Goal: Entertainment & Leisure: Consume media (video, audio)

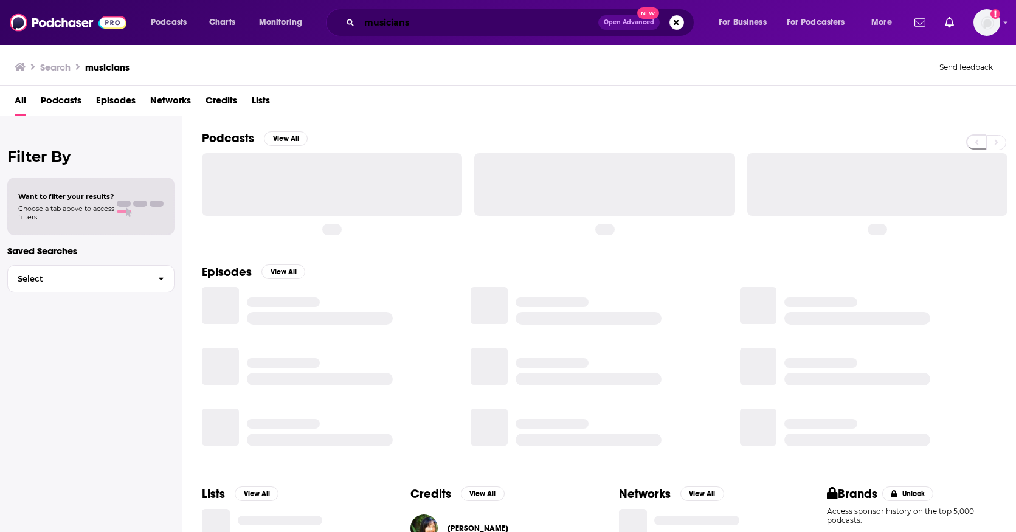
click at [417, 24] on input "musicians" at bounding box center [478, 22] width 239 height 19
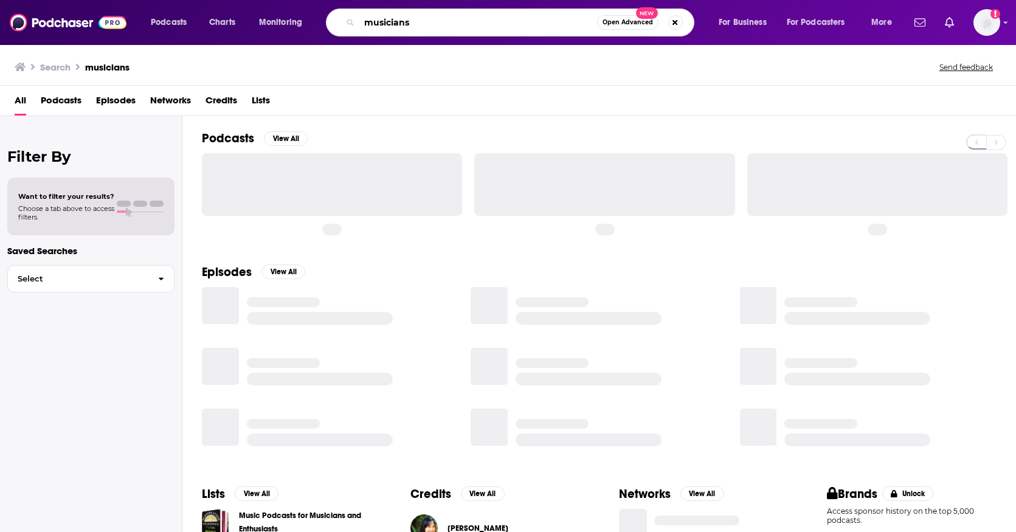
click at [417, 24] on input "musicians" at bounding box center [478, 22] width 238 height 19
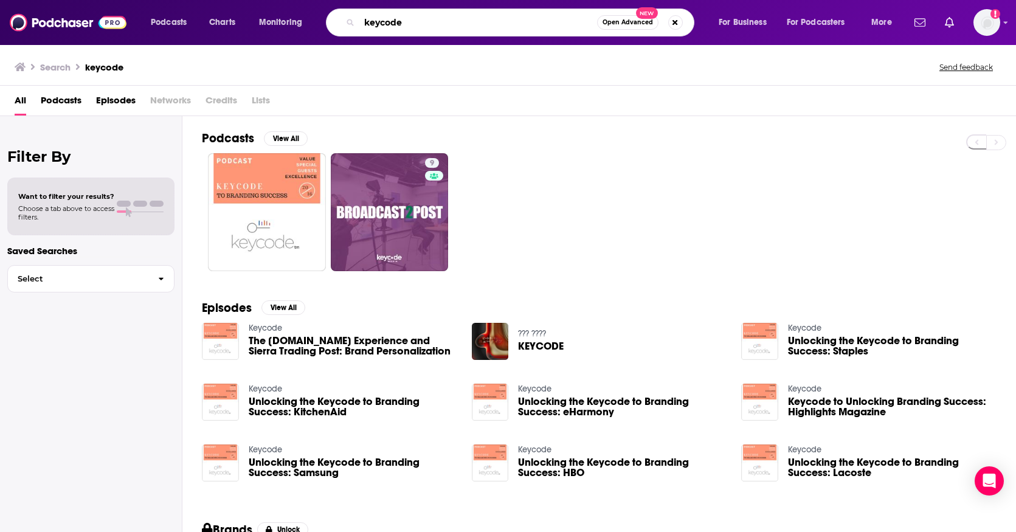
click at [387, 23] on input "keycode" at bounding box center [478, 22] width 238 height 19
type input "BirdDog"
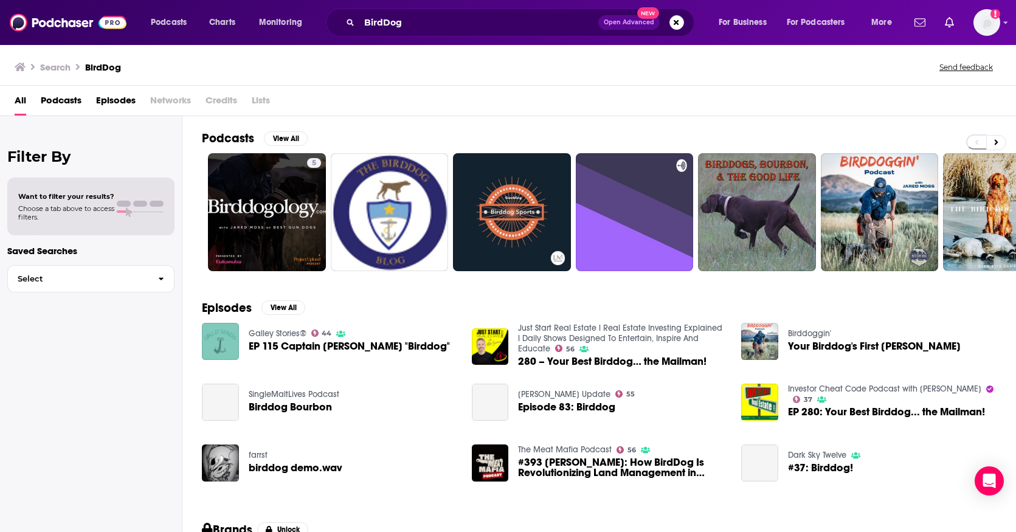
click at [120, 99] on span "Episodes" at bounding box center [116, 103] width 40 height 25
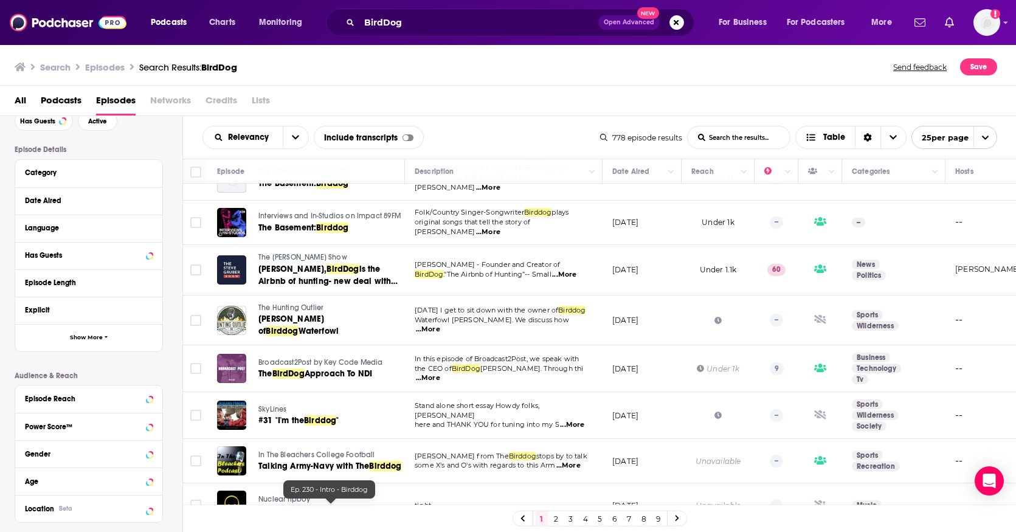
scroll to position [496, 0]
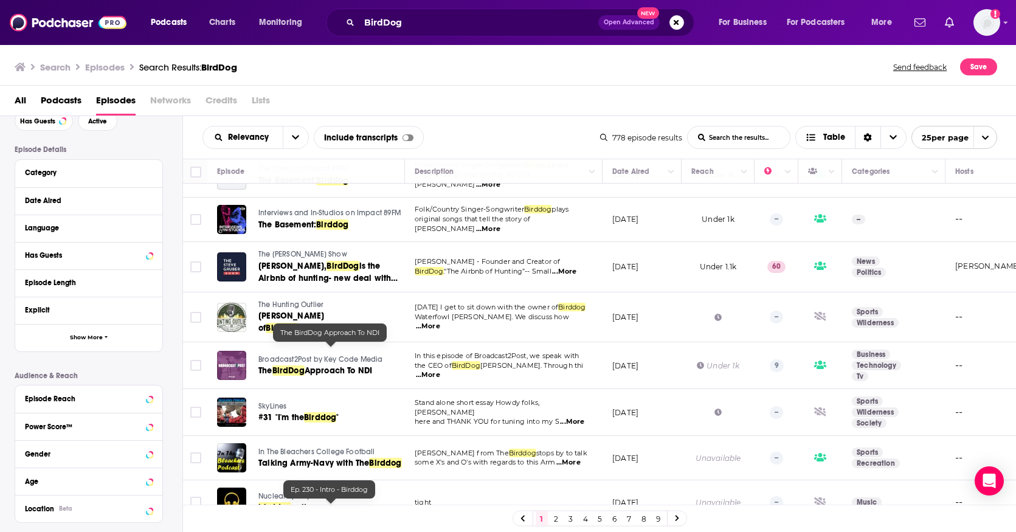
click at [314, 365] on span "Approach To NDI" at bounding box center [339, 370] width 68 height 10
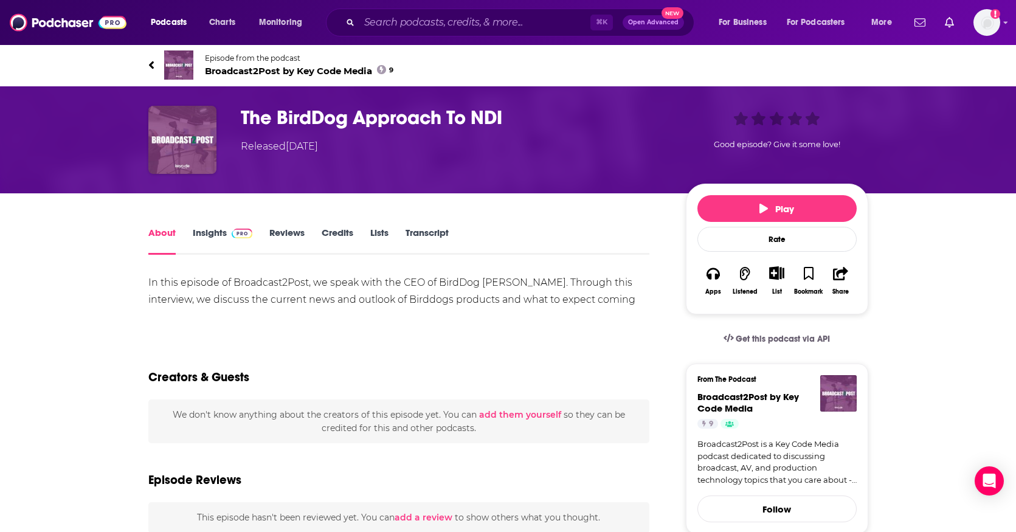
scroll to position [6, 0]
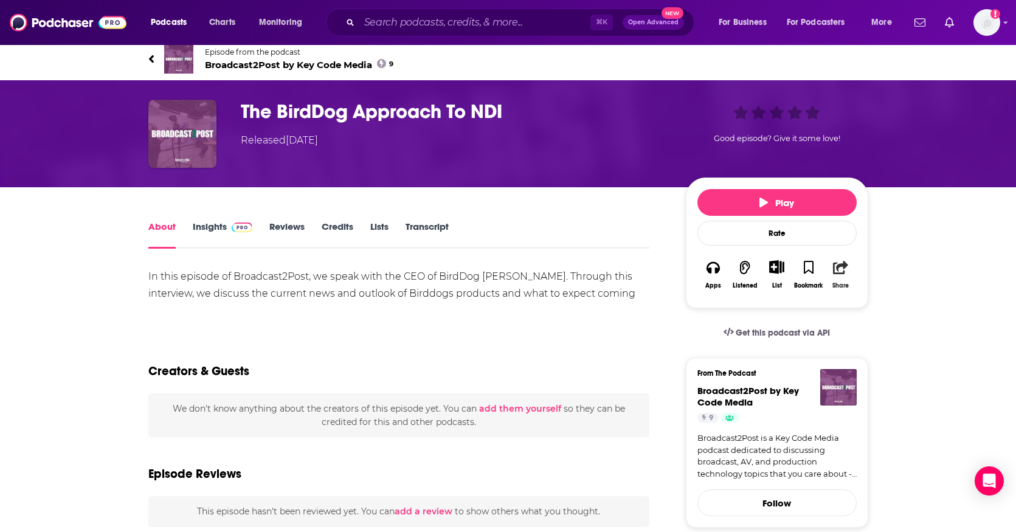
click at [842, 266] on icon "button" at bounding box center [840, 267] width 15 height 13
click at [973, 333] on icon "Show Share dropdown" at bounding box center [974, 331] width 24 height 10
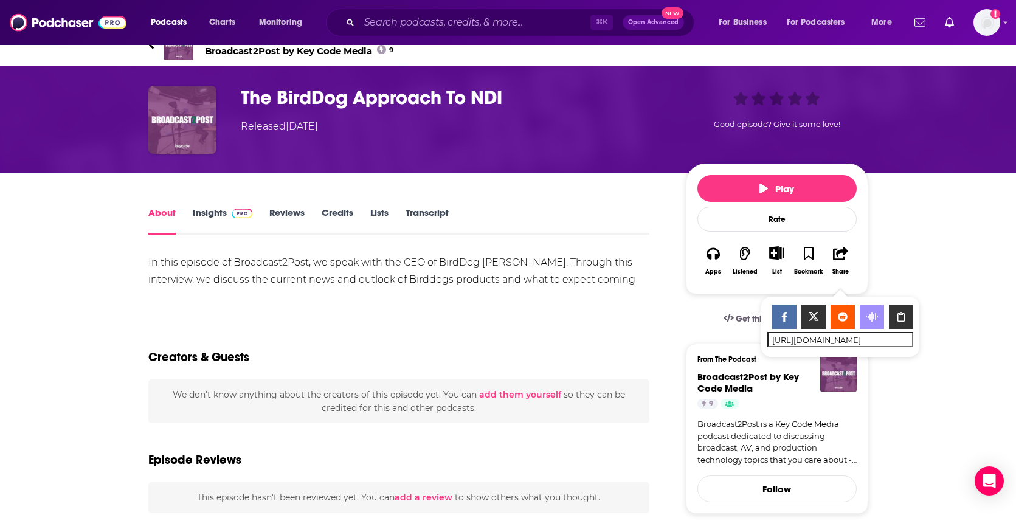
scroll to position [0, 0]
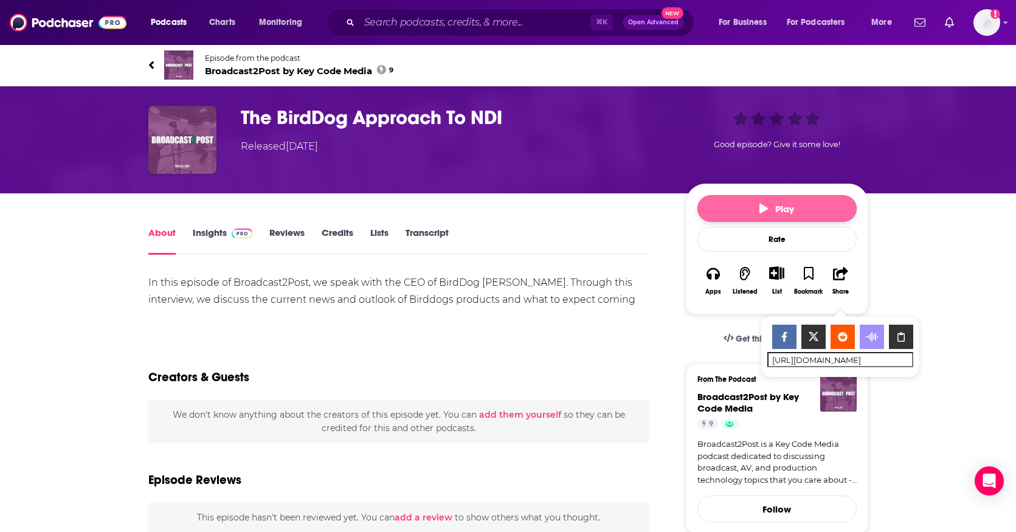
click at [781, 207] on span "Play" at bounding box center [776, 209] width 35 height 12
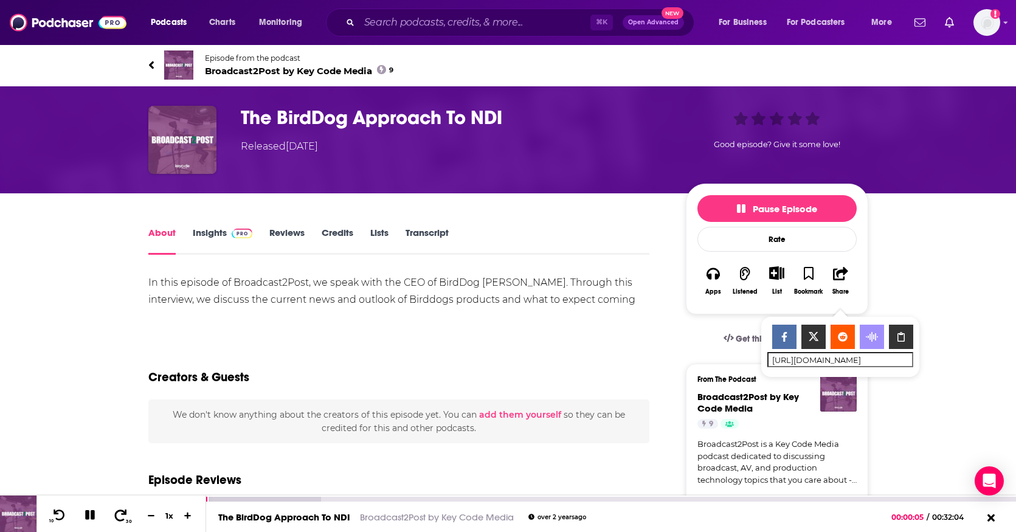
click at [124, 513] on icon at bounding box center [121, 515] width 12 height 12
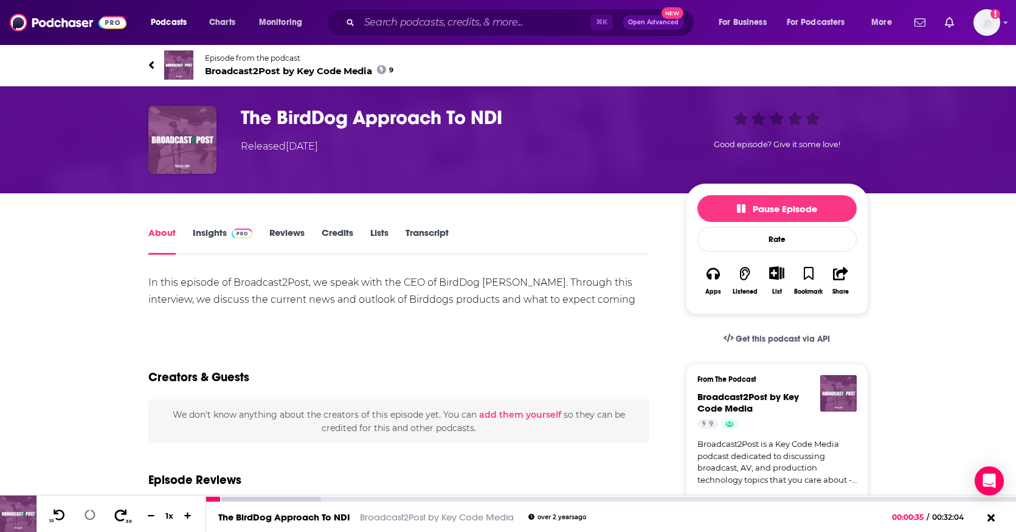
click at [124, 513] on icon at bounding box center [121, 515] width 12 height 12
click at [359, 500] on div at bounding box center [285, 499] width 159 height 5
click at [90, 515] on icon at bounding box center [90, 515] width 10 height 10
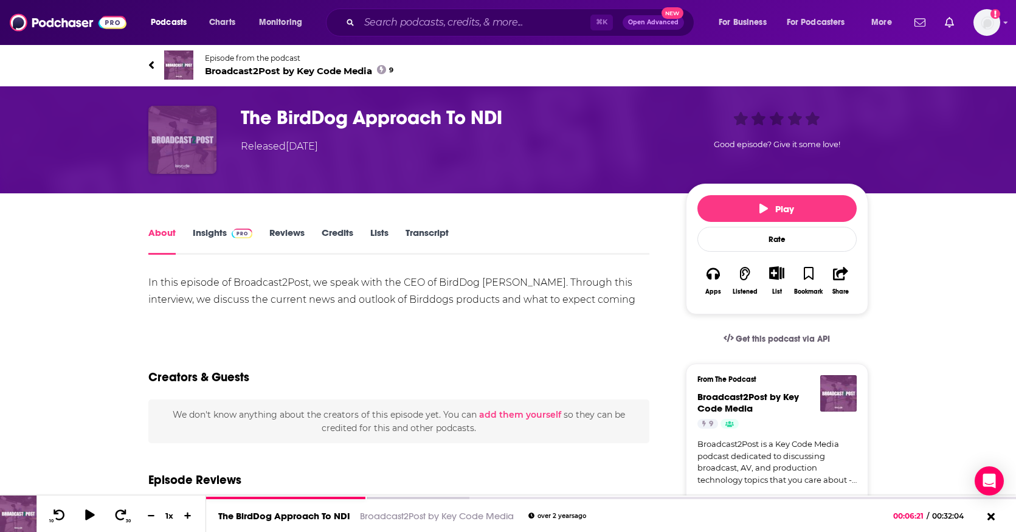
click at [193, 144] on img "The BirdDog Approach To NDI" at bounding box center [182, 140] width 68 height 68
click at [150, 65] on icon at bounding box center [150, 65] width 5 height 8
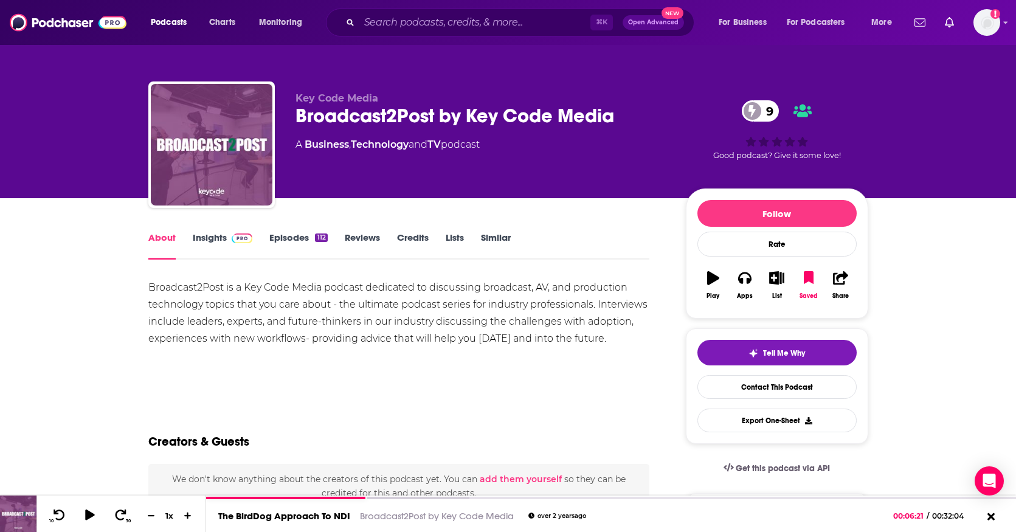
click at [217, 238] on link "Insights" at bounding box center [223, 246] width 60 height 28
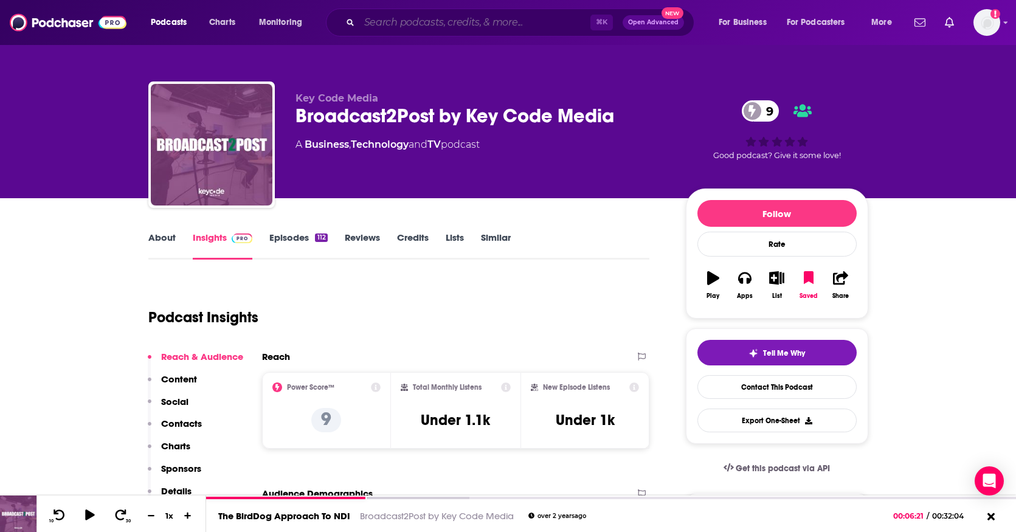
click at [401, 24] on input "Search podcasts, credits, & more..." at bounding box center [474, 22] width 231 height 19
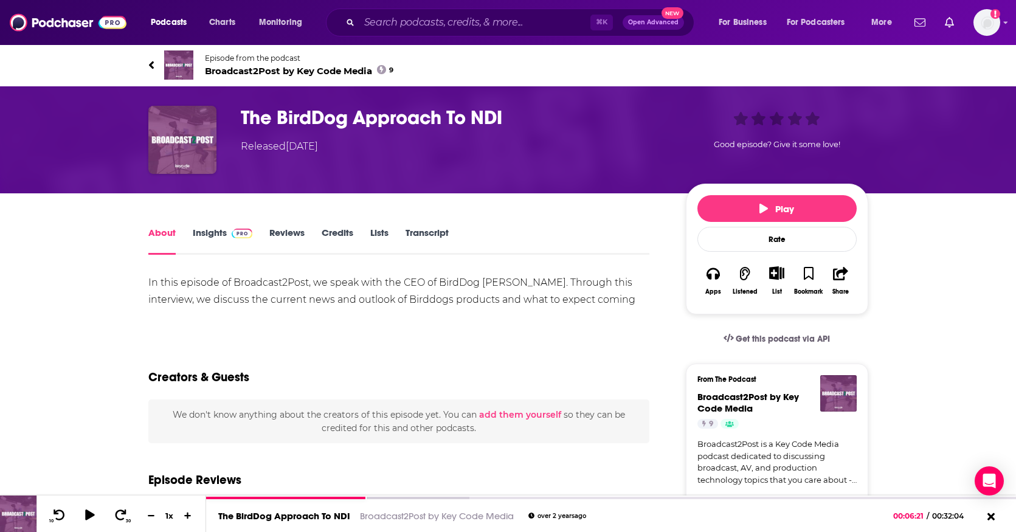
click at [85, 126] on div "The BirdDog Approach To NDI Released [DATE] Good episode? Give it some love!" at bounding box center [508, 139] width 1016 height 107
drag, startPoint x: 219, startPoint y: 500, endPoint x: 198, endPoint y: 497, distance: 21.4
click at [198, 497] on div "10 30 1 x The BirdDog Approach To NDI Broadcast2Post by Key Code Media over [DA…" at bounding box center [508, 514] width 1016 height 36
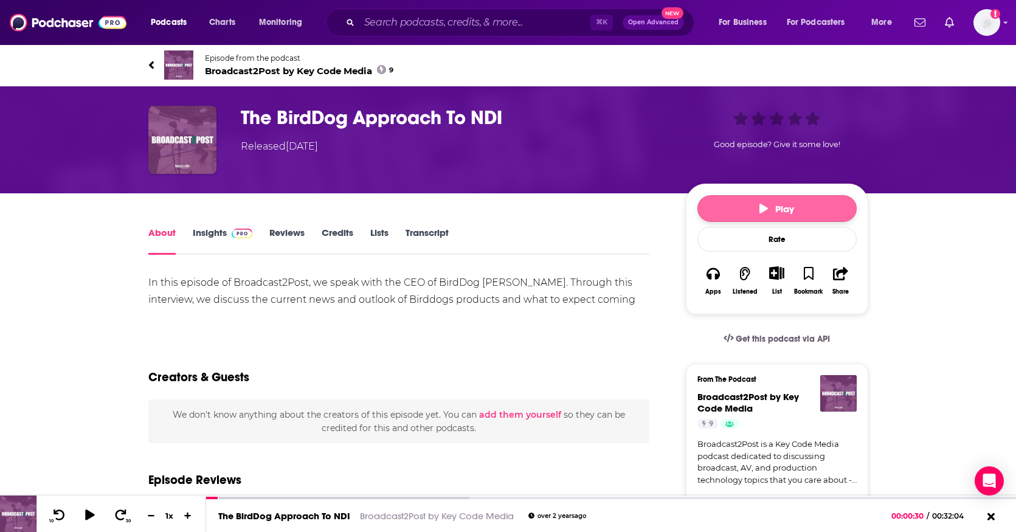
click at [756, 212] on button "Play" at bounding box center [776, 208] width 159 height 27
drag, startPoint x: 216, startPoint y: 496, endPoint x: 196, endPoint y: 496, distance: 19.5
click at [196, 496] on div "10 30 1 x The BirdDog Approach To NDI Broadcast2Post by Key Code Media over [DA…" at bounding box center [508, 514] width 1016 height 36
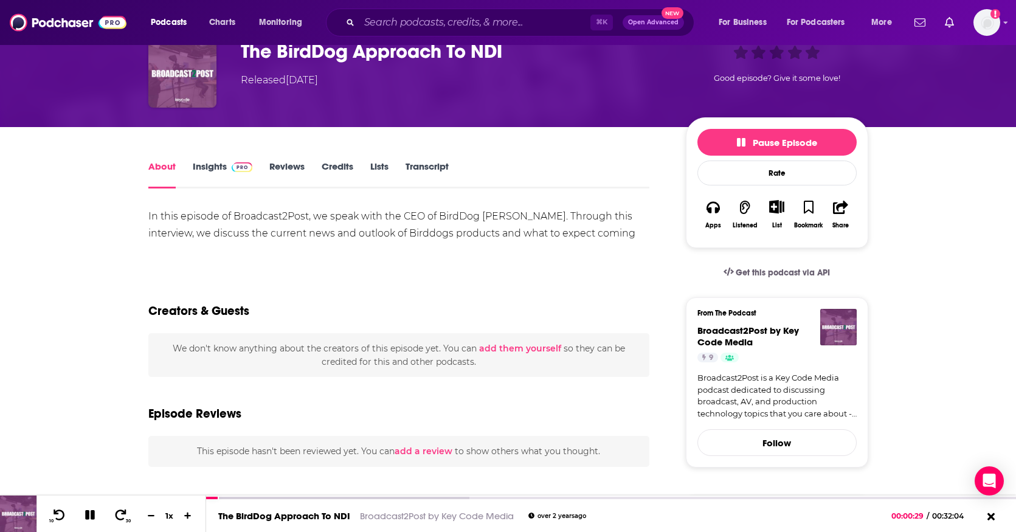
scroll to position [67, 0]
click at [60, 513] on icon at bounding box center [59, 515] width 15 height 12
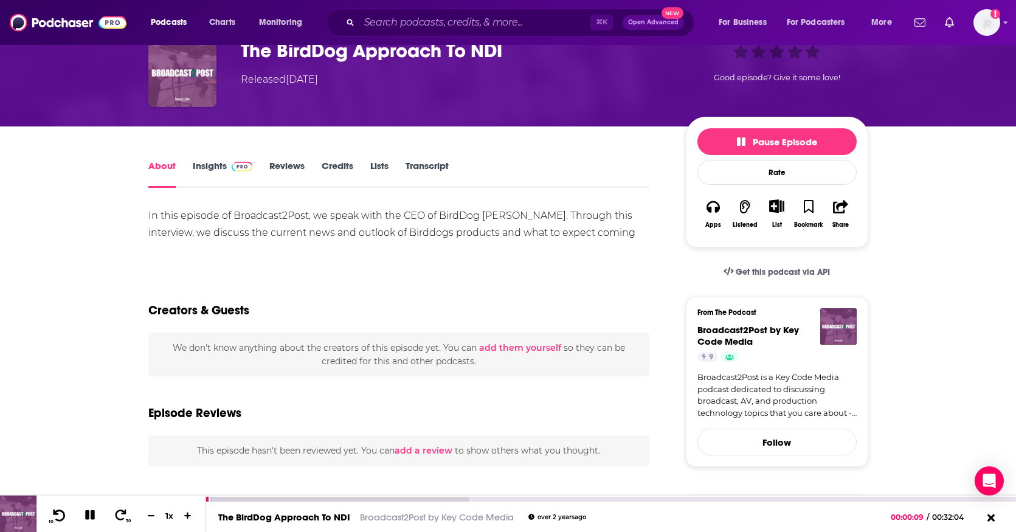
click at [46, 507] on button "10" at bounding box center [58, 515] width 25 height 17
click at [62, 513] on icon at bounding box center [59, 515] width 15 height 12
click at [63, 514] on icon at bounding box center [59, 515] width 15 height 12
click at [46, 507] on button "10" at bounding box center [58, 515] width 25 height 17
click at [90, 517] on icon at bounding box center [90, 516] width 14 height 12
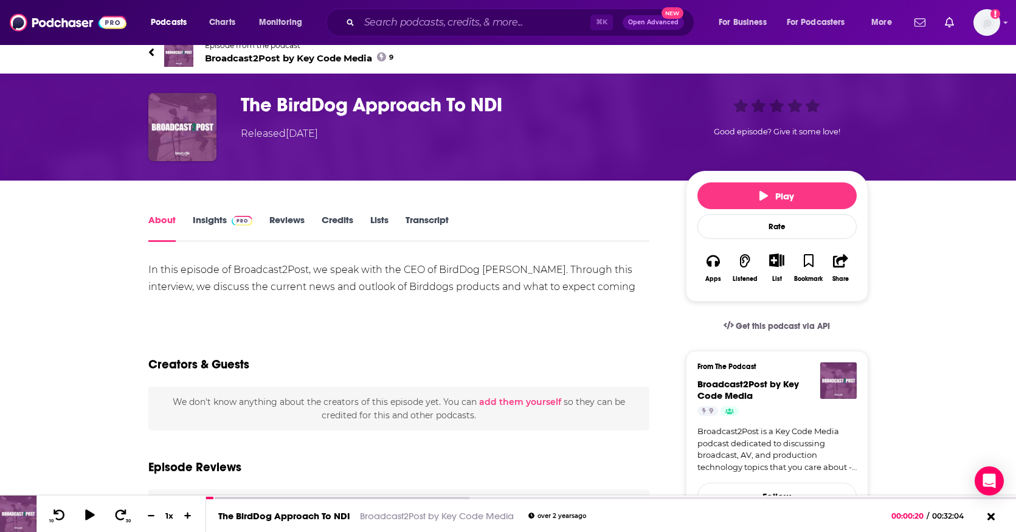
scroll to position [0, 0]
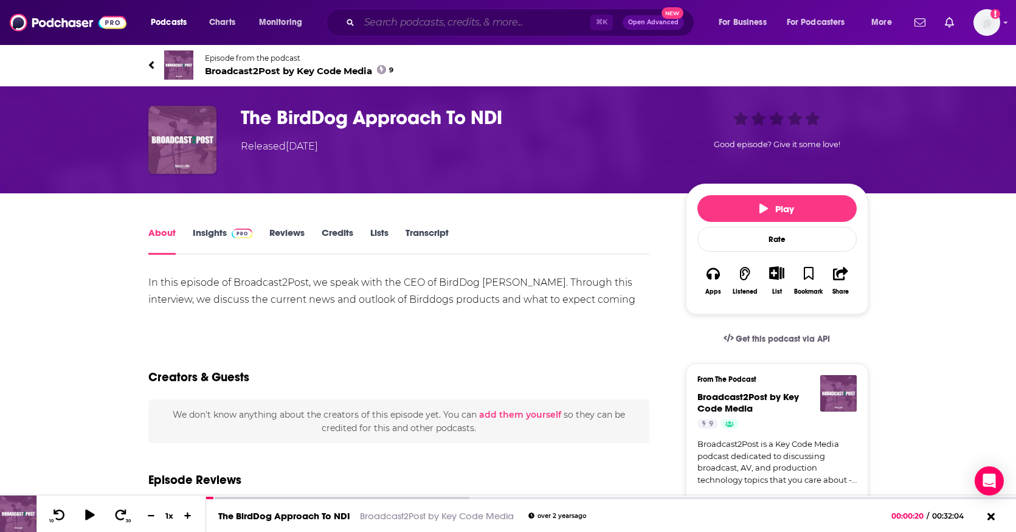
click at [393, 27] on input "Search podcasts, credits, & more..." at bounding box center [474, 22] width 231 height 19
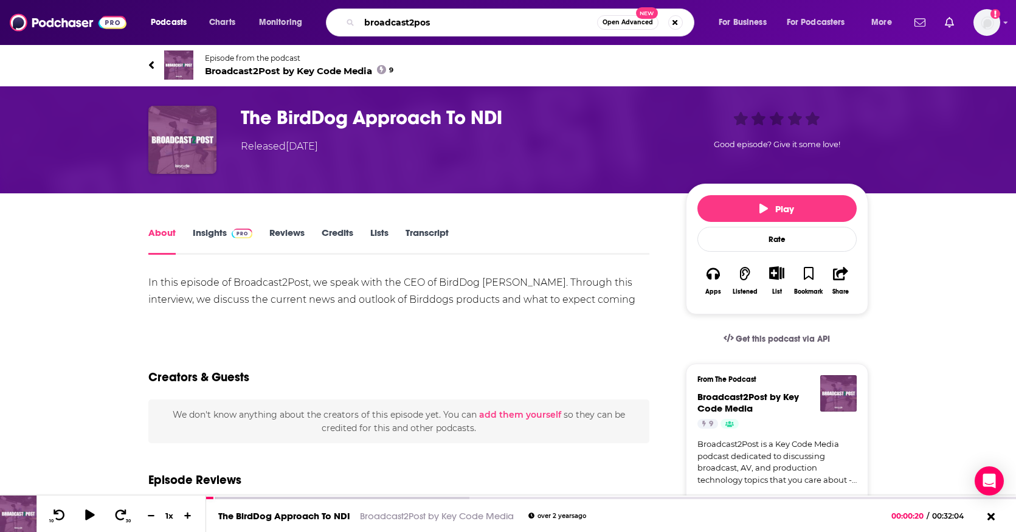
type input "broadcast2post"
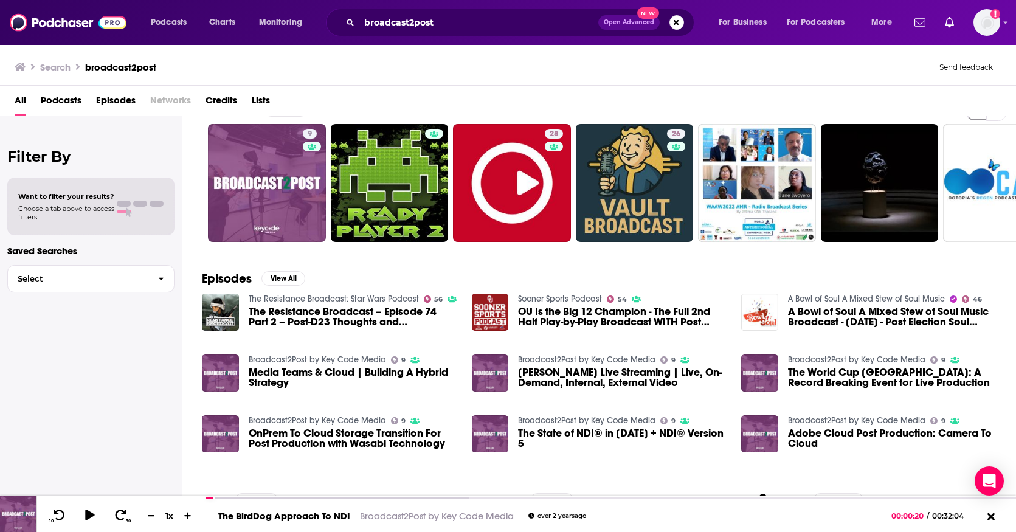
scroll to position [32, 0]
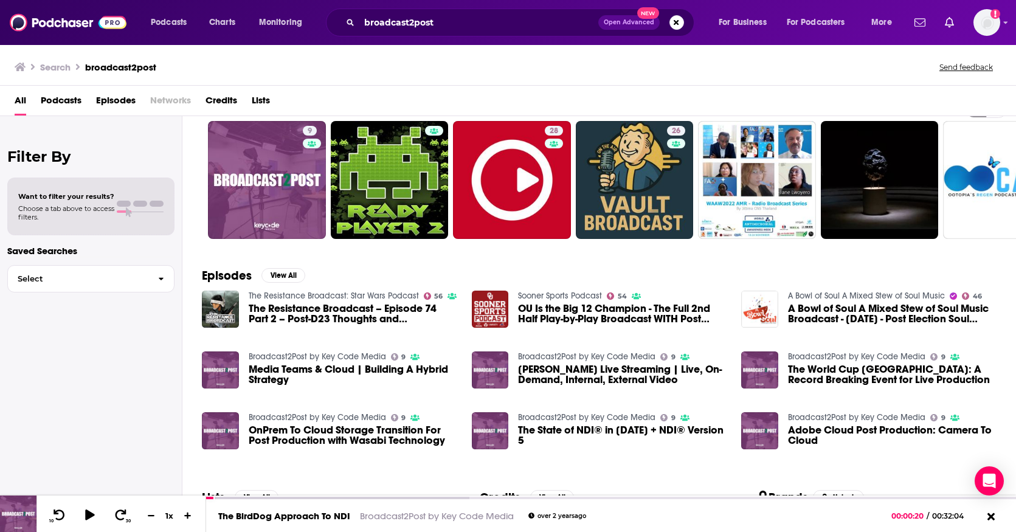
click at [57, 103] on span "Podcasts" at bounding box center [61, 103] width 41 height 25
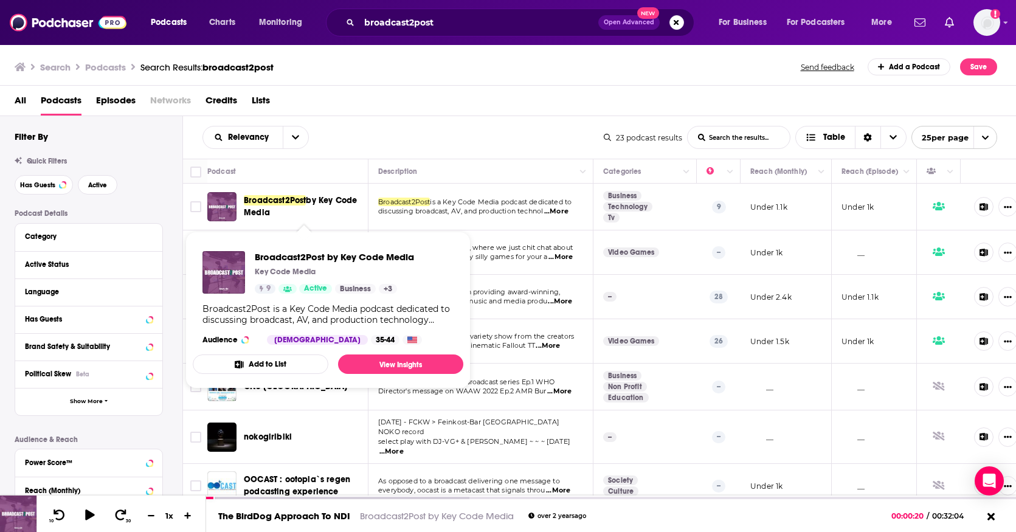
click at [275, 205] on span "Broadcast2Post" at bounding box center [275, 200] width 62 height 10
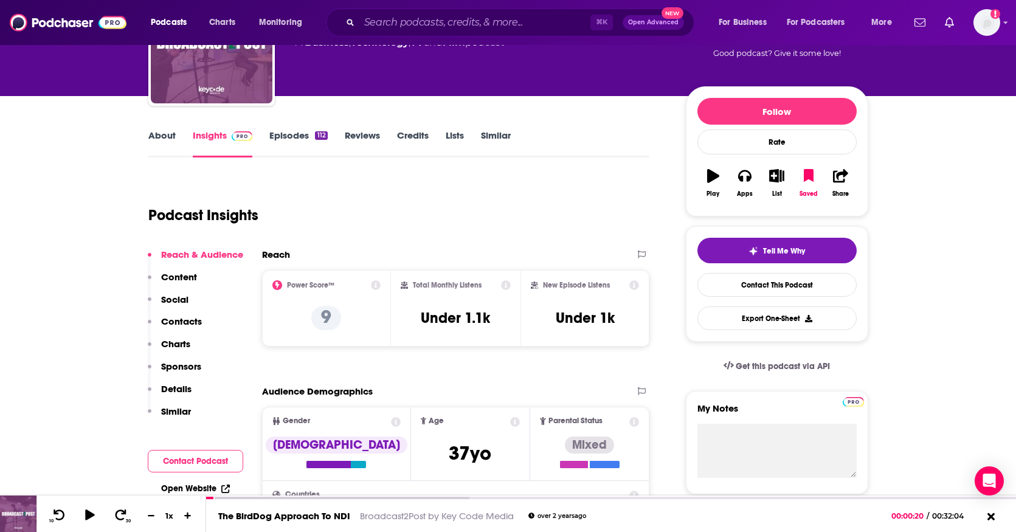
scroll to position [115, 0]
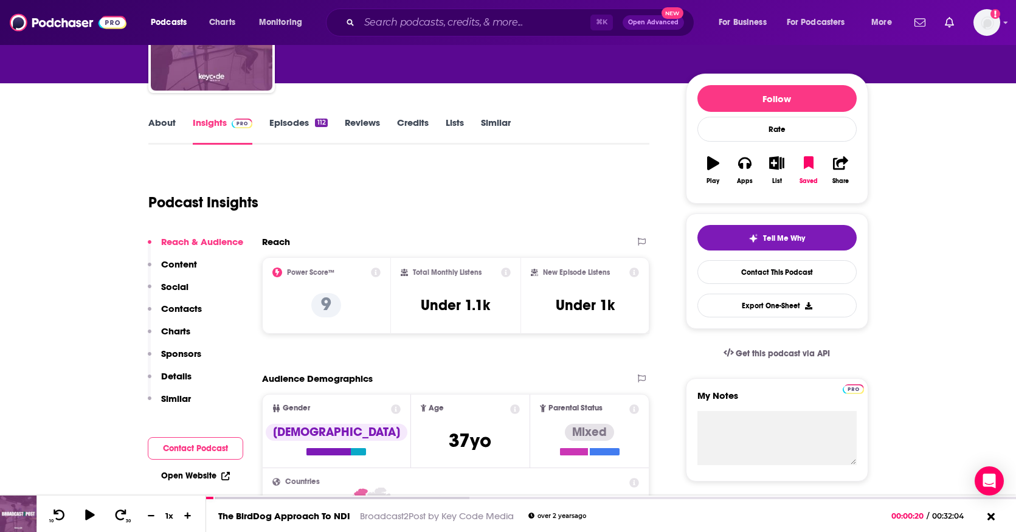
click at [289, 122] on link "Episodes 112" at bounding box center [298, 131] width 58 height 28
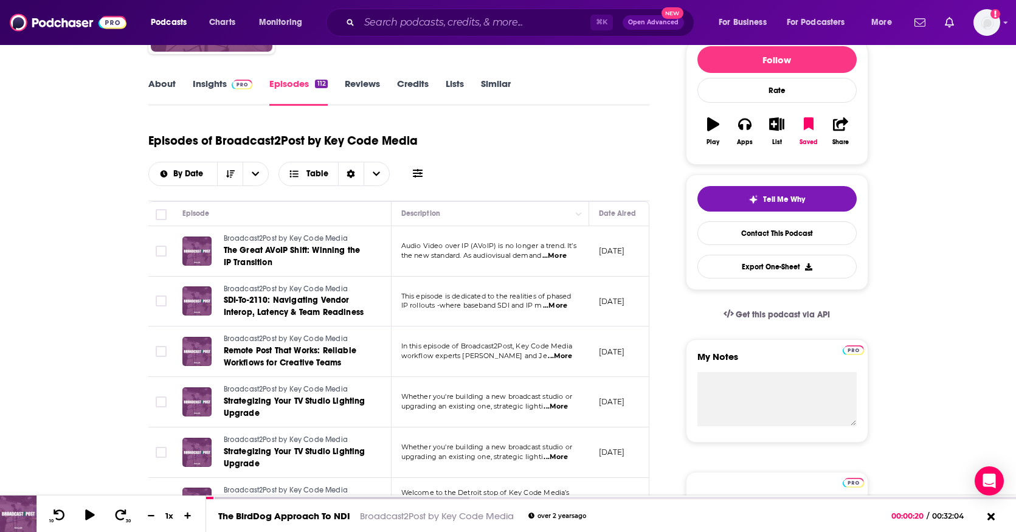
scroll to position [162, 0]
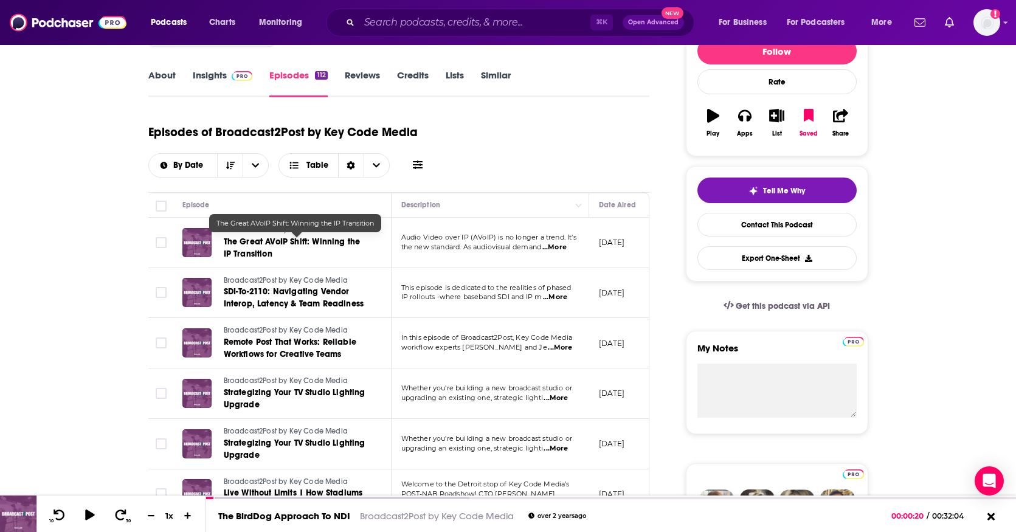
click at [291, 241] on span "The Great AVoIP Shift: Winning the IP Transition" at bounding box center [292, 248] width 137 height 22
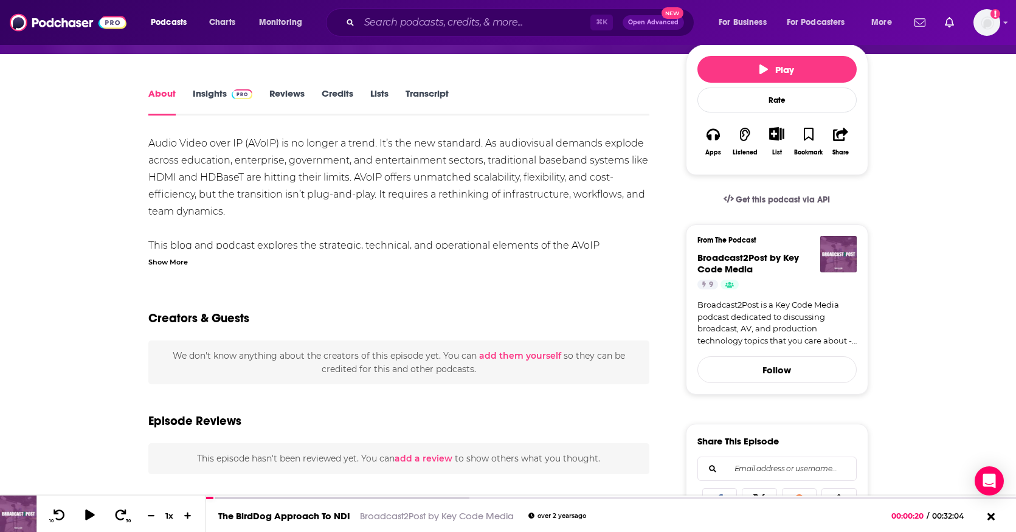
scroll to position [145, 0]
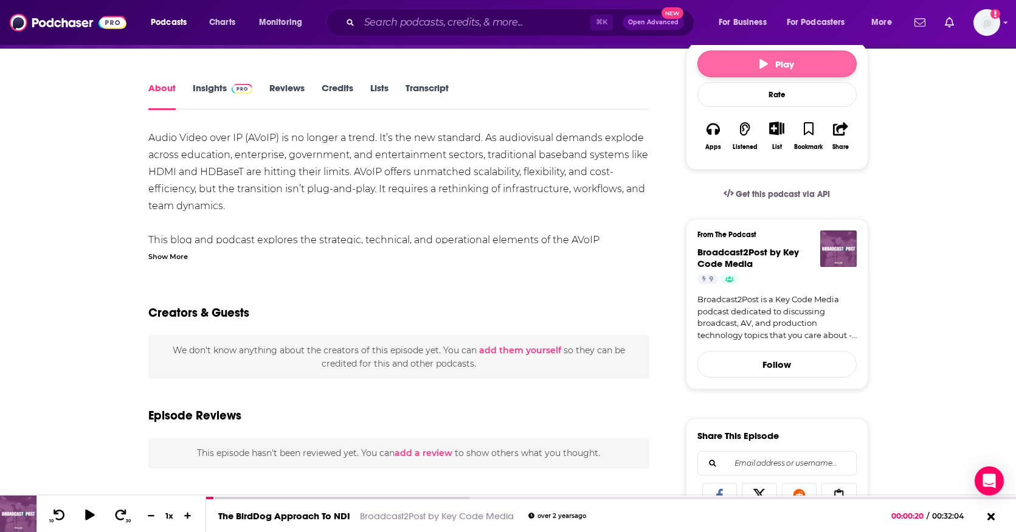
click at [778, 64] on span "Play" at bounding box center [776, 64] width 35 height 12
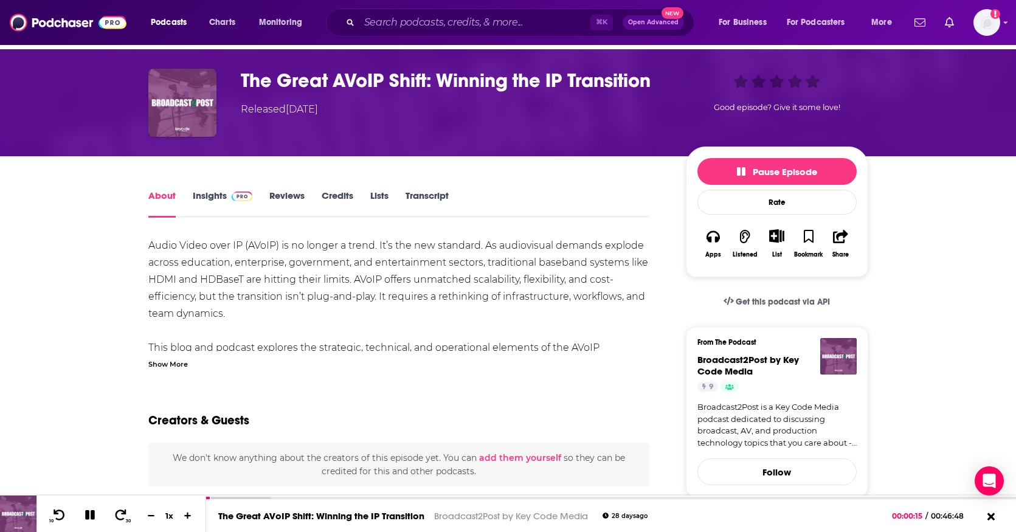
scroll to position [36, 0]
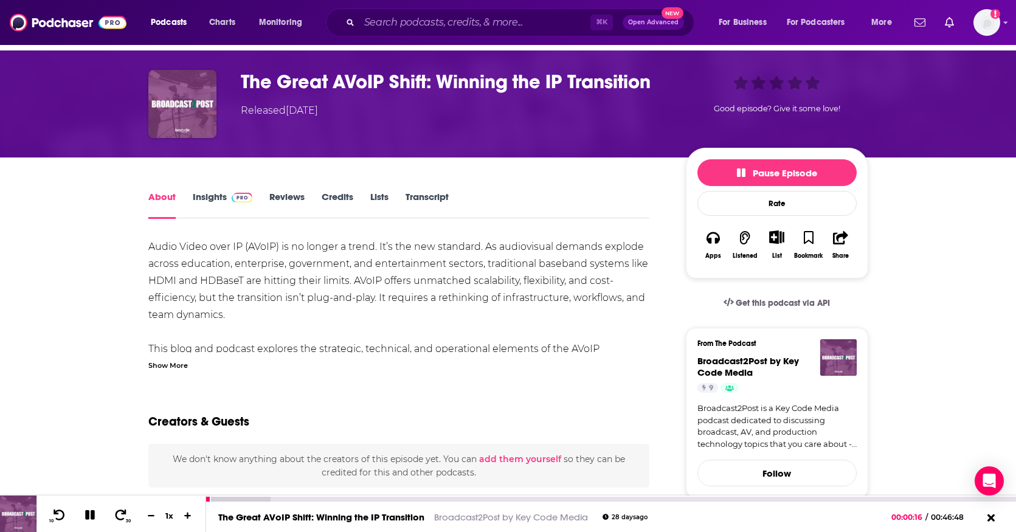
click at [91, 514] on icon at bounding box center [90, 515] width 10 height 10
click at [57, 513] on icon at bounding box center [60, 515] width 12 height 12
click at [91, 516] on icon at bounding box center [90, 515] width 10 height 12
click at [58, 515] on icon at bounding box center [59, 515] width 15 height 12
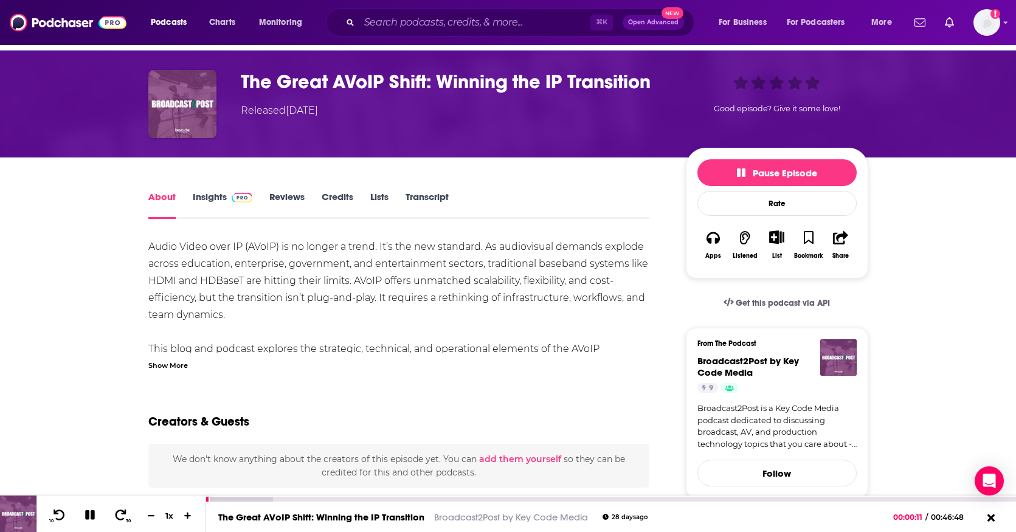
click at [92, 514] on icon at bounding box center [90, 515] width 10 height 10
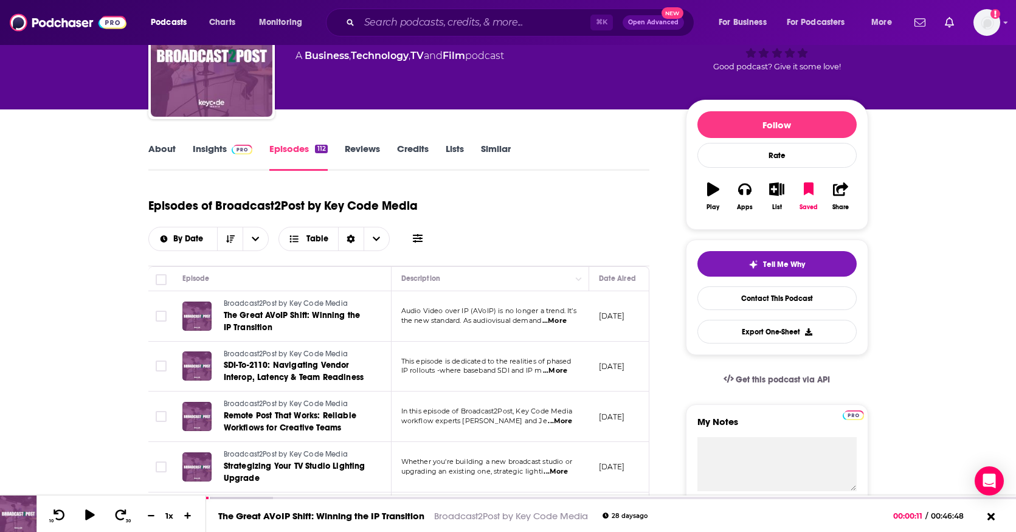
scroll to position [100, 0]
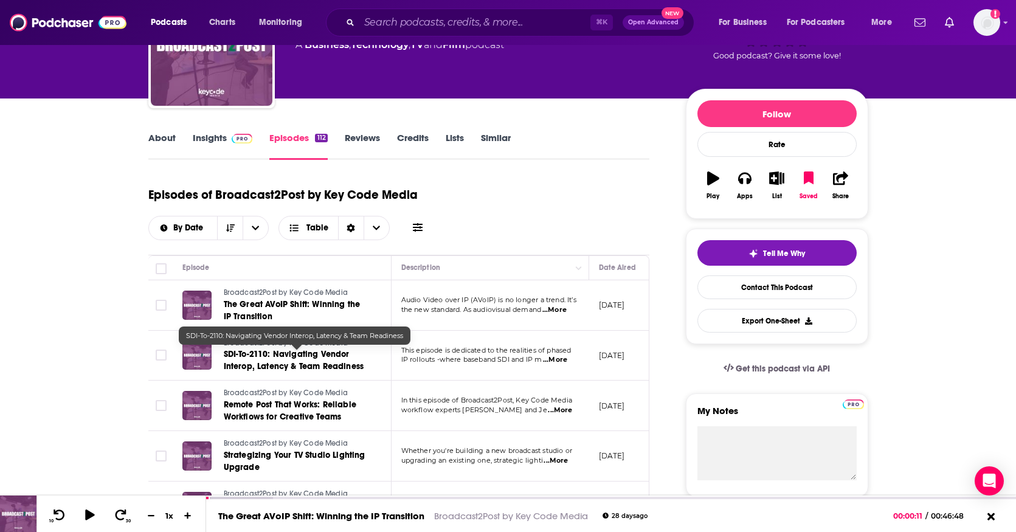
click at [269, 356] on span "SDI-To-2110: Navigating Vendor Interop, Latency & Team Readiness" at bounding box center [294, 360] width 140 height 22
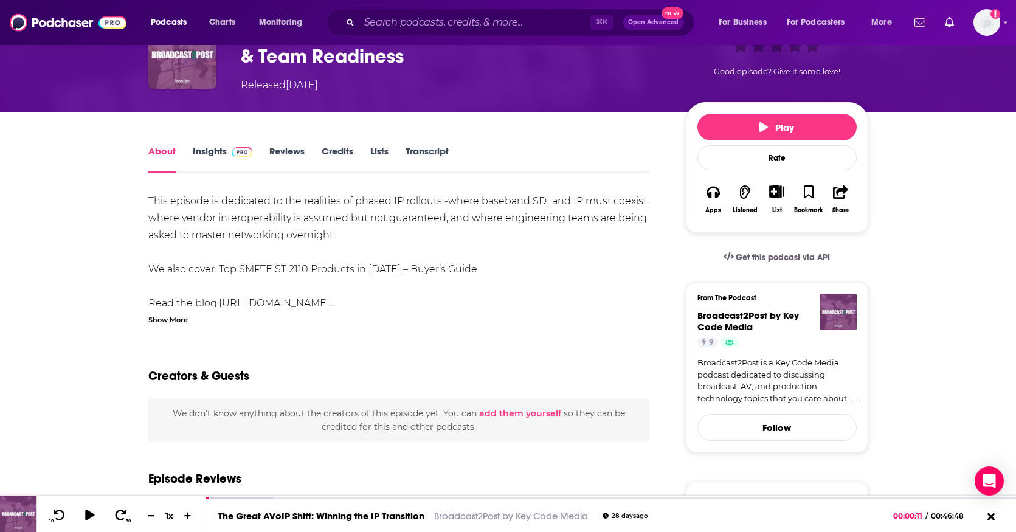
scroll to position [76, 0]
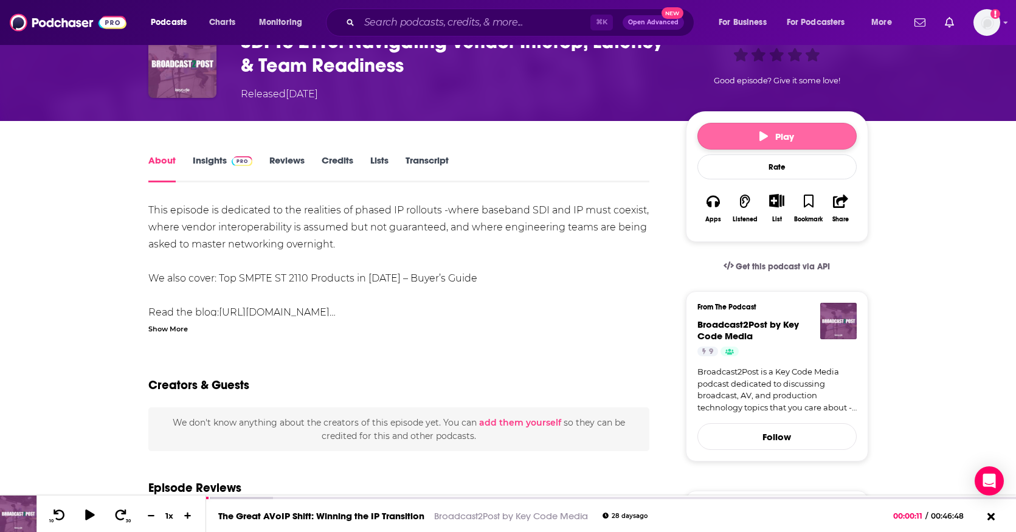
click at [775, 136] on span "Play" at bounding box center [776, 137] width 35 height 12
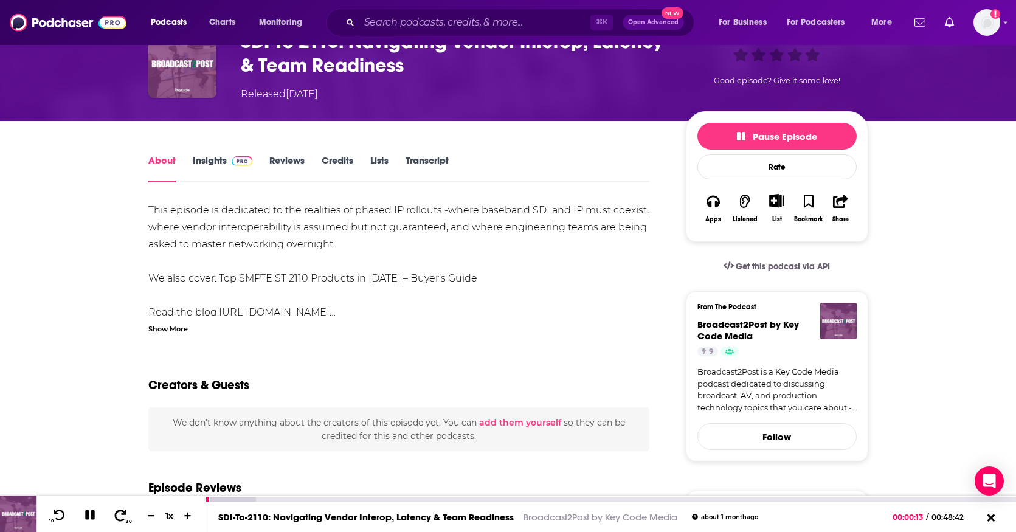
click at [121, 516] on icon at bounding box center [120, 515] width 15 height 12
click at [109, 507] on button "30" at bounding box center [121, 515] width 25 height 17
click at [88, 513] on icon at bounding box center [90, 515] width 10 height 10
